Goal: Navigation & Orientation: Find specific page/section

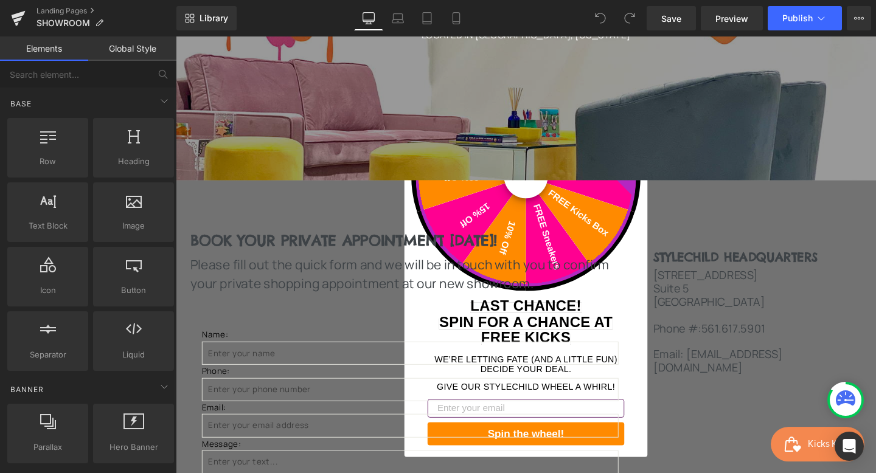
scroll to position [296, 0]
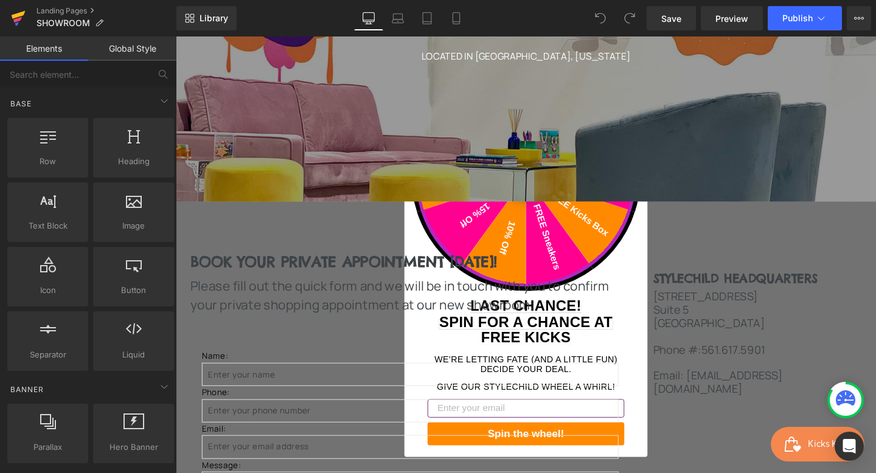
click at [23, 19] on icon at bounding box center [18, 18] width 15 height 30
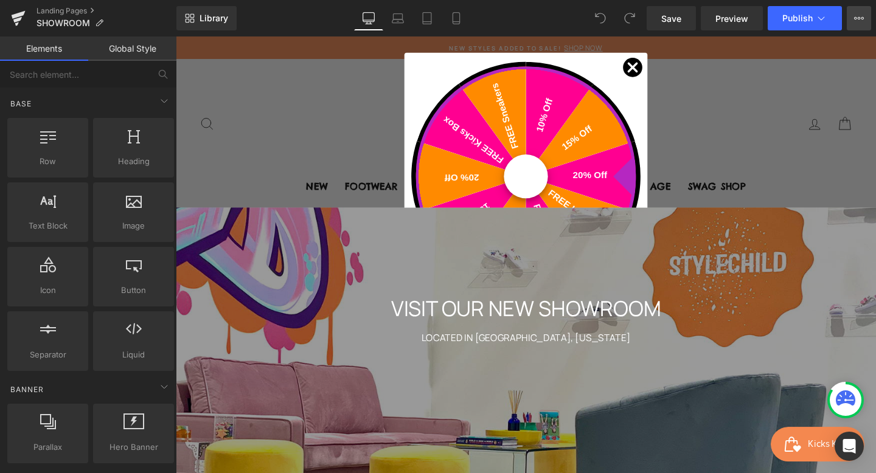
click at [855, 20] on icon at bounding box center [859, 18] width 10 height 10
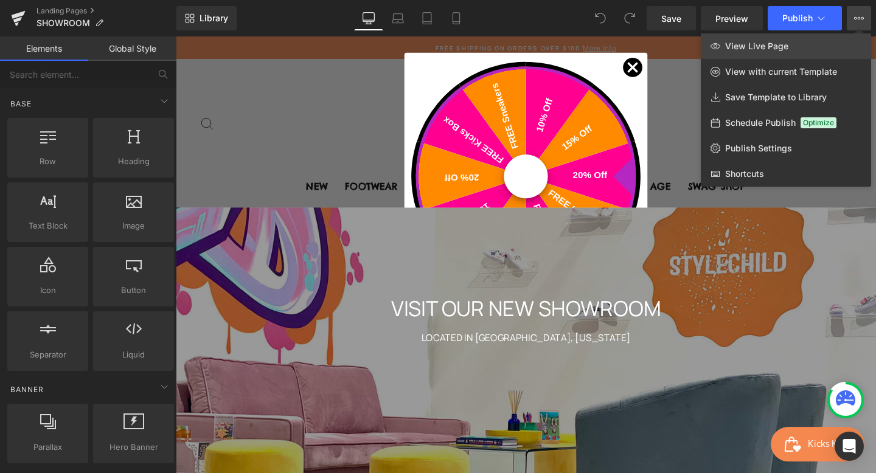
click at [725, 51] on span "View Live Page" at bounding box center [756, 46] width 63 height 11
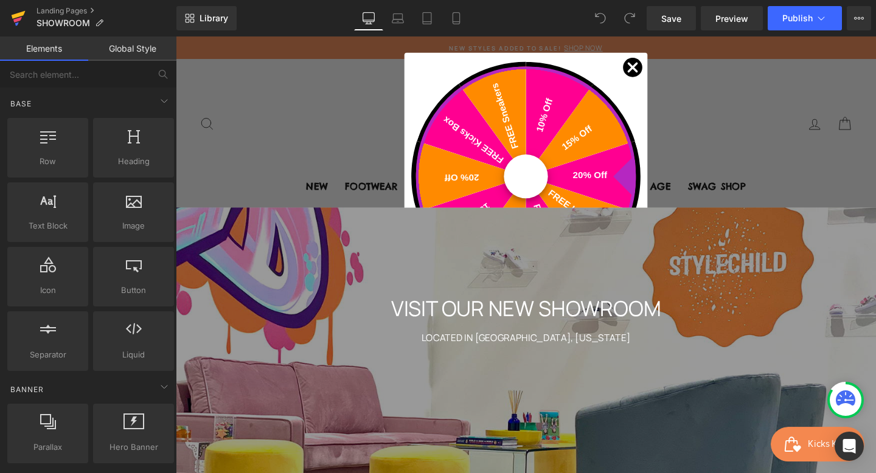
click at [22, 18] on icon at bounding box center [18, 18] width 15 height 30
